Goal: Find specific page/section: Find specific page/section

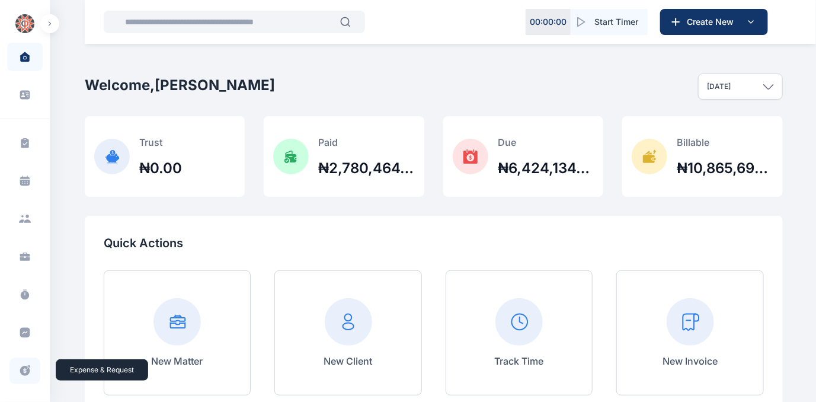
click at [22, 369] on icon at bounding box center [25, 370] width 12 height 12
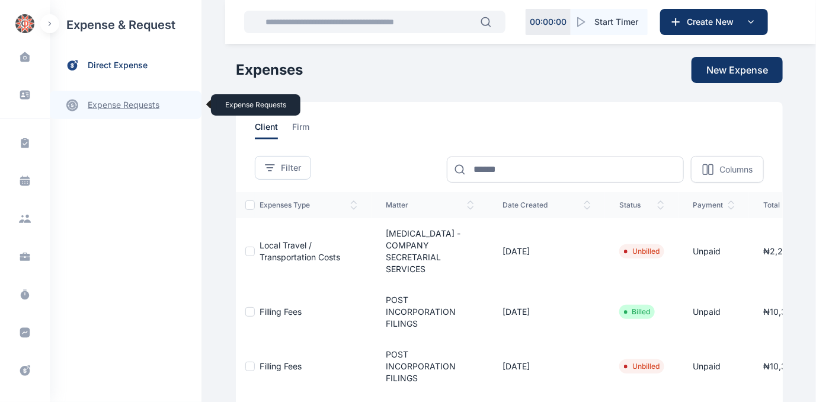
click at [112, 102] on link "expense requests expense requests" at bounding box center [126, 105] width 152 height 28
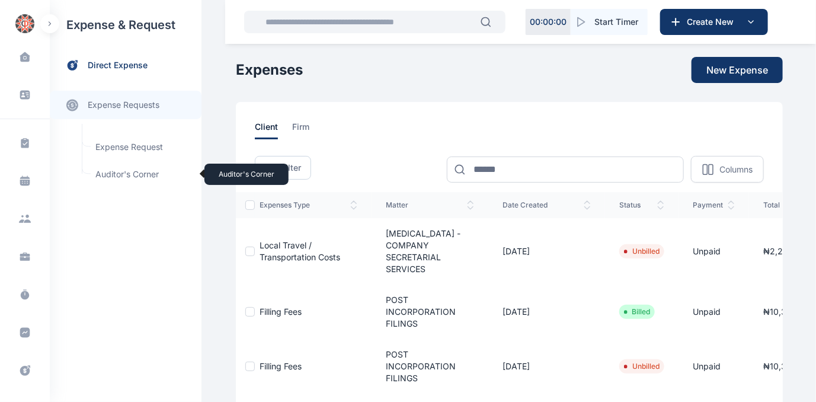
click at [116, 174] on span "Auditor's Corner Auditor's Corner" at bounding box center [141, 174] width 107 height 23
